Goal: Task Accomplishment & Management: Manage account settings

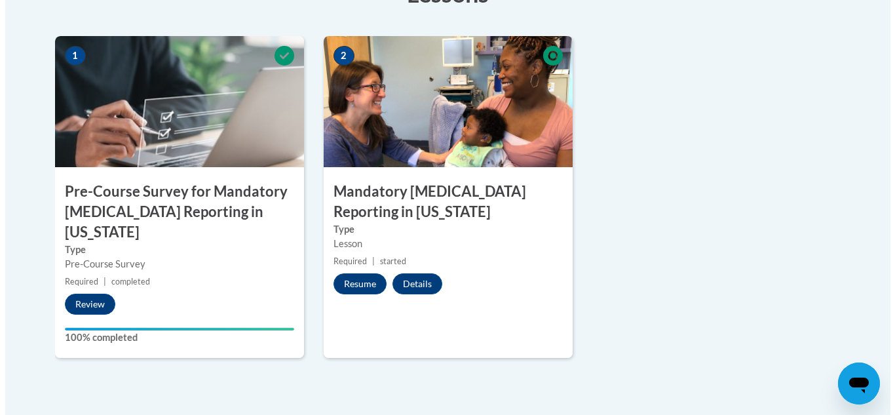
scroll to position [459, 0]
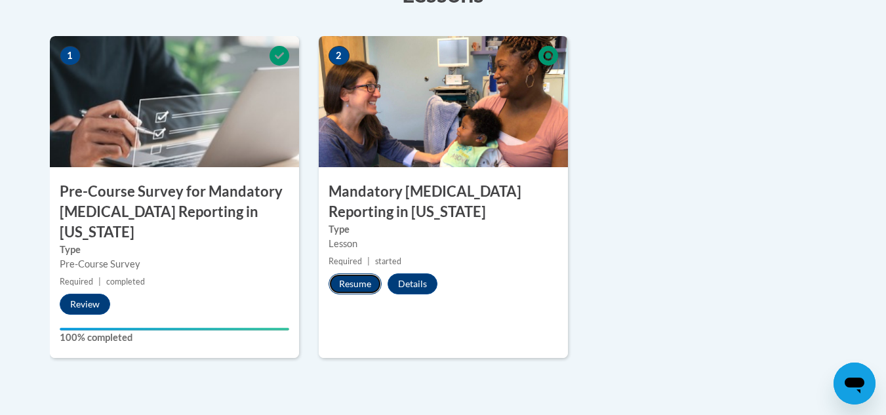
click at [345, 273] on button "Resume" at bounding box center [354, 283] width 53 height 21
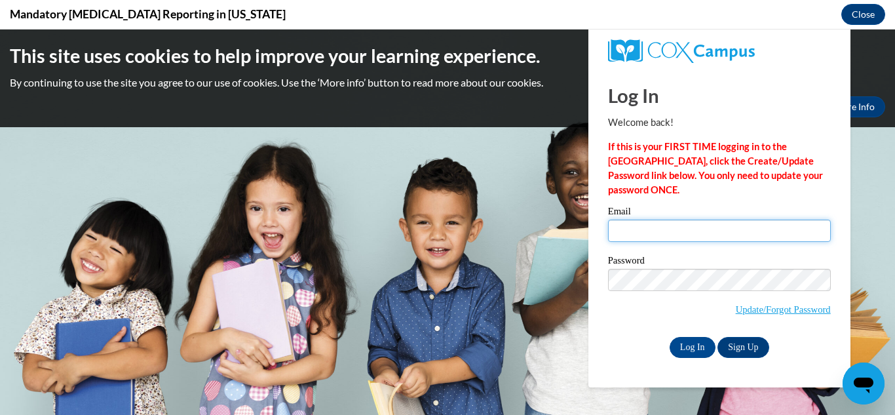
scroll to position [0, 0]
click at [676, 233] on input "Email" at bounding box center [719, 231] width 223 height 22
type input "[EMAIL_ADDRESS][DOMAIN_NAME]"
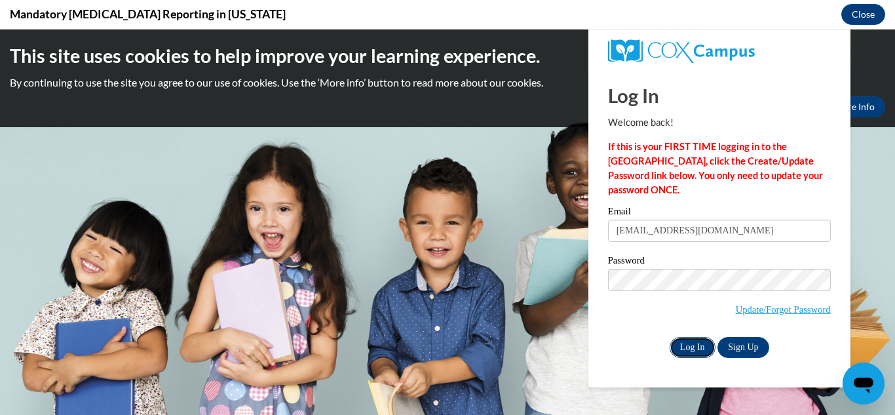
click at [694, 341] on input "Log In" at bounding box center [693, 347] width 46 height 21
